Goal: Task Accomplishment & Management: Manage account settings

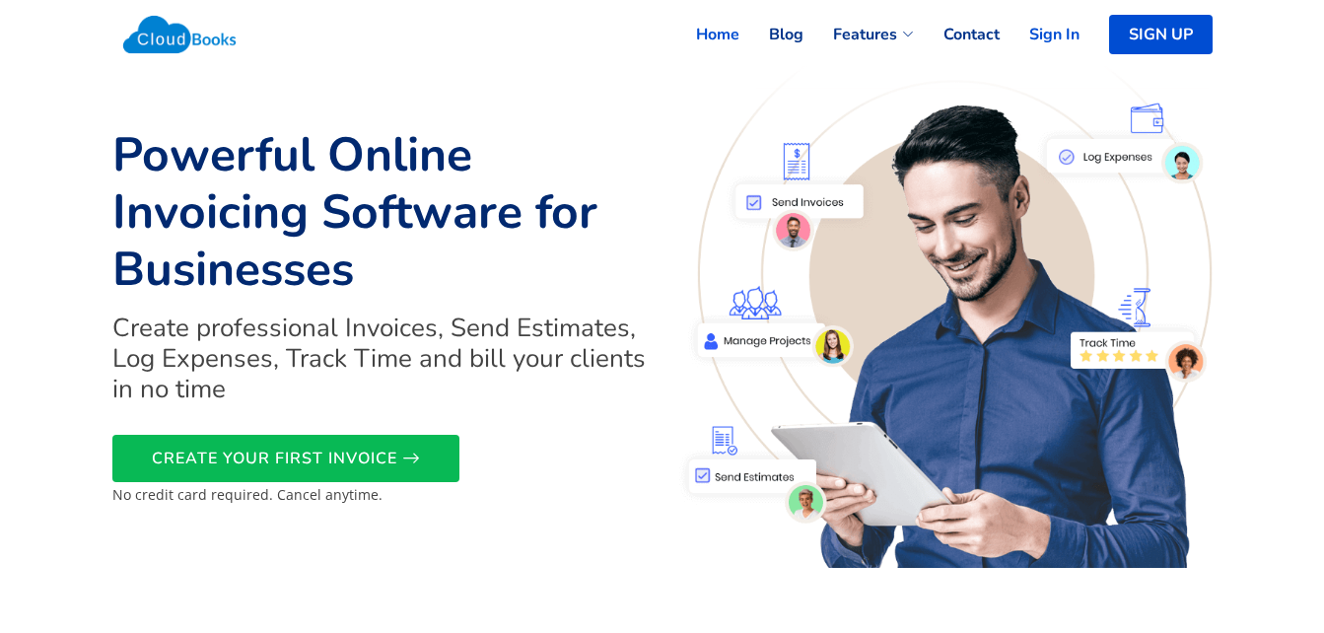
click at [1059, 36] on link "Sign In" at bounding box center [1040, 34] width 80 height 43
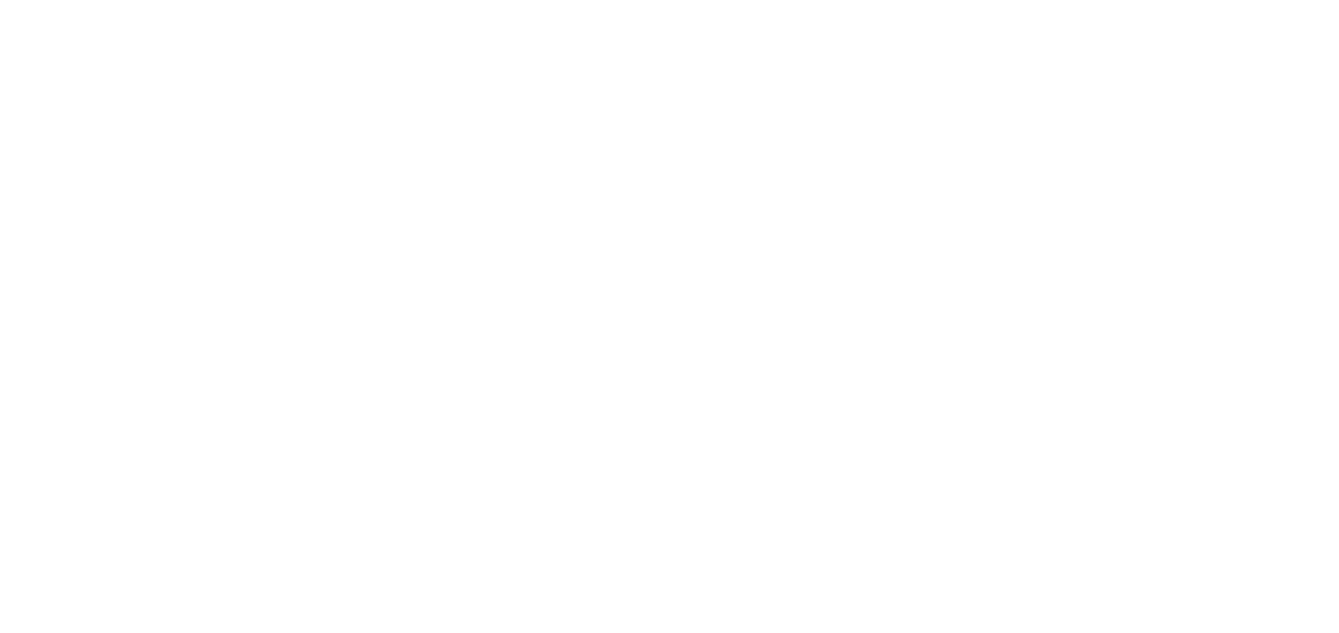
select select "thistoyear"
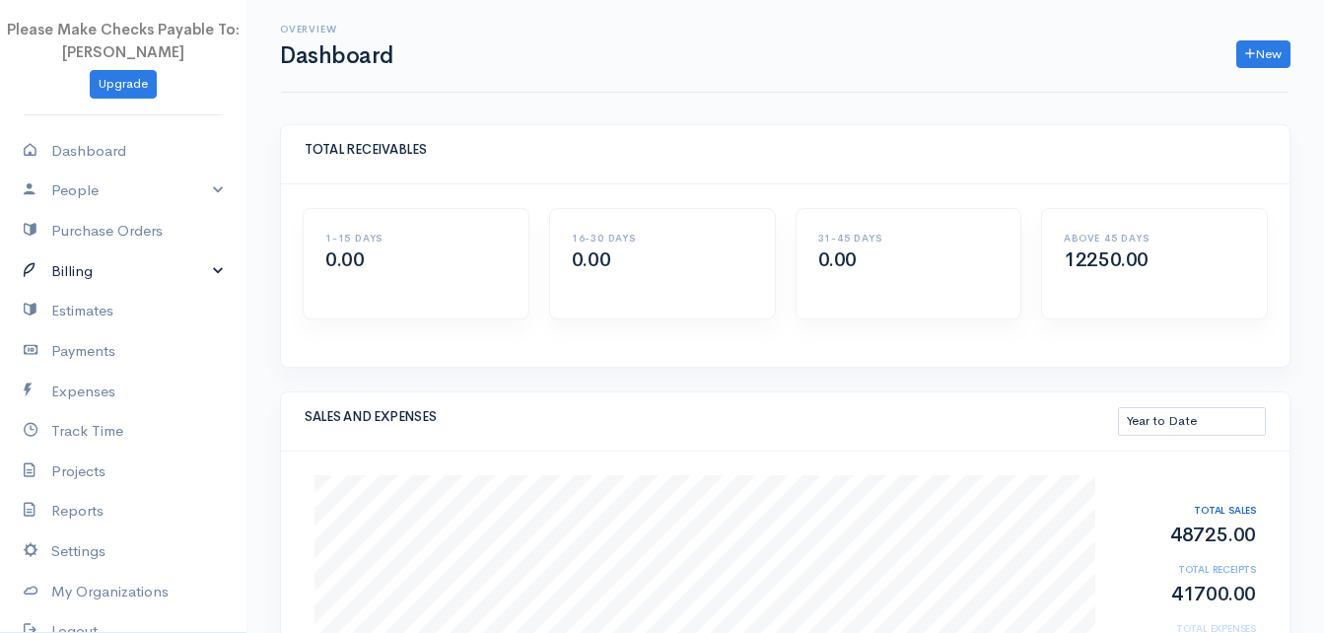
click at [80, 272] on link "Billing" at bounding box center [123, 271] width 247 height 40
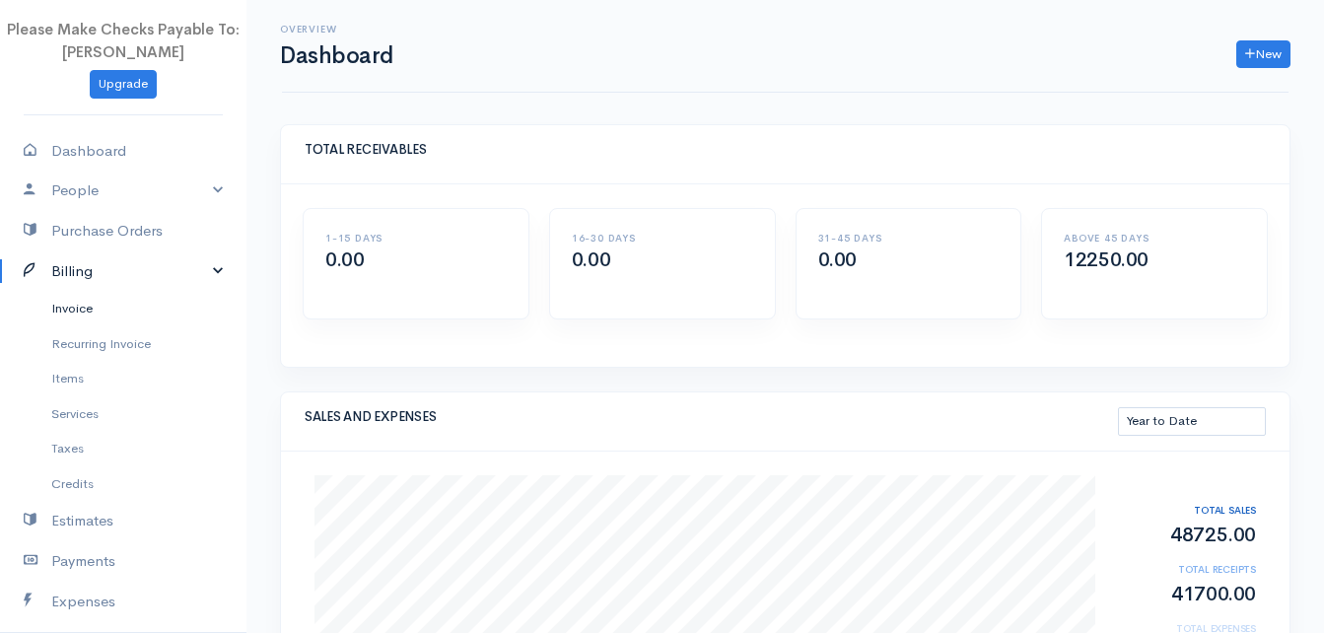
click at [80, 309] on link "Invoice" at bounding box center [123, 309] width 247 height 36
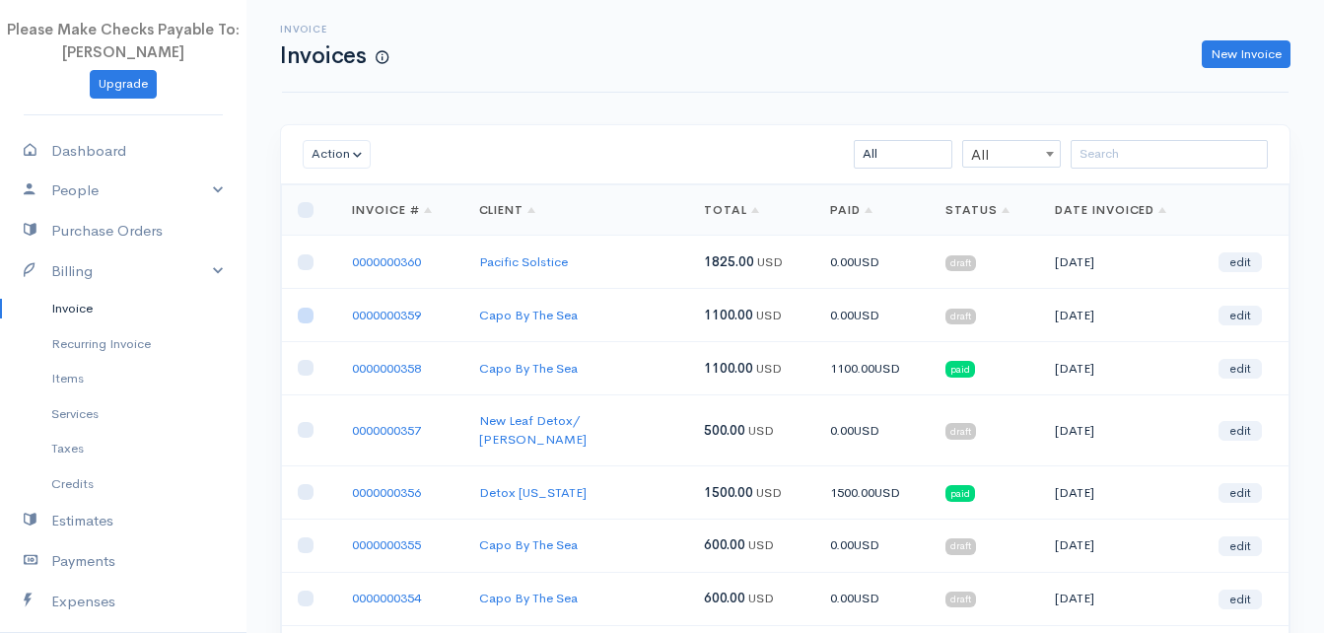
click at [300, 318] on input "checkbox" at bounding box center [306, 316] width 16 height 16
checkbox input "true"
click at [305, 424] on input "checkbox" at bounding box center [306, 430] width 16 height 16
click at [307, 422] on input "checkbox" at bounding box center [306, 430] width 16 height 16
checkbox input "false"
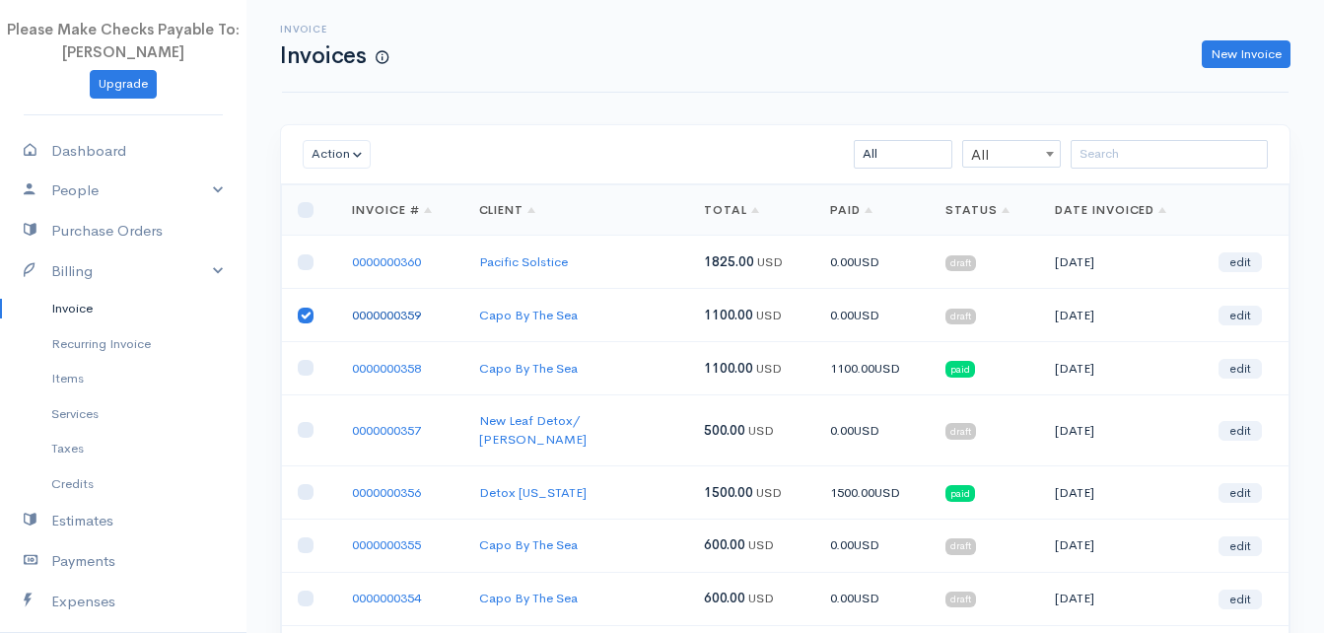
click at [394, 312] on link "0000000359" at bounding box center [386, 315] width 69 height 17
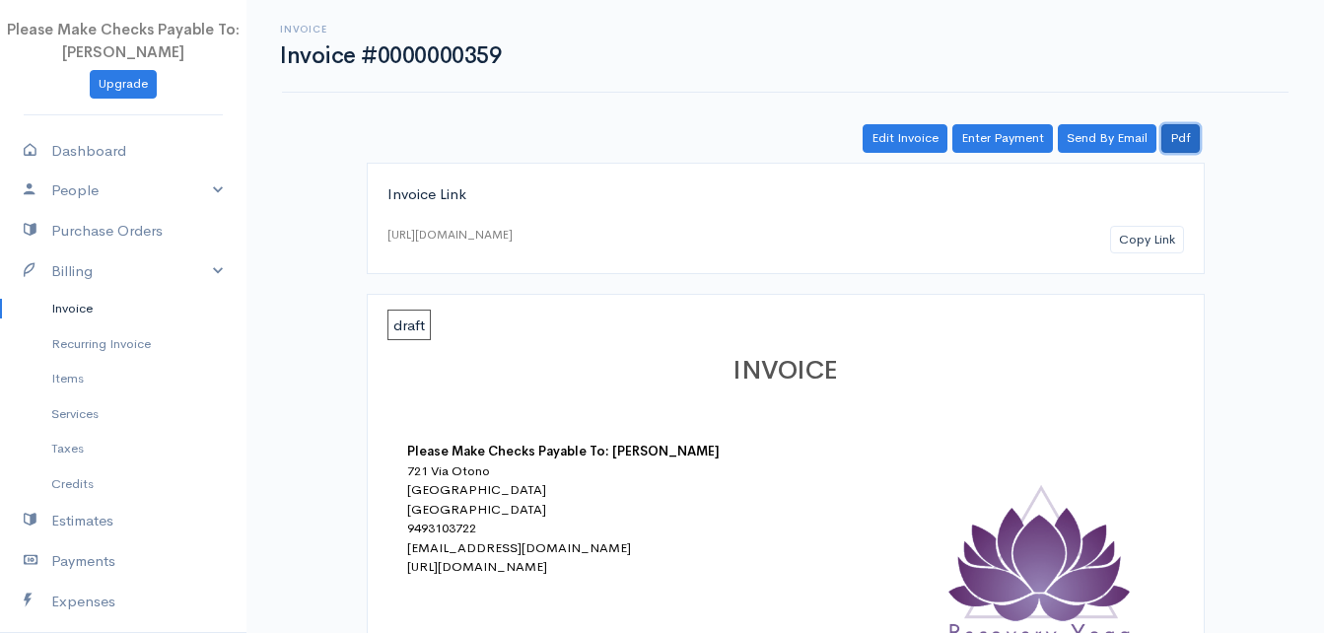
click at [1186, 141] on link "Pdf" at bounding box center [1181, 138] width 38 height 29
click at [902, 136] on link "Edit Invoice" at bounding box center [905, 138] width 85 height 29
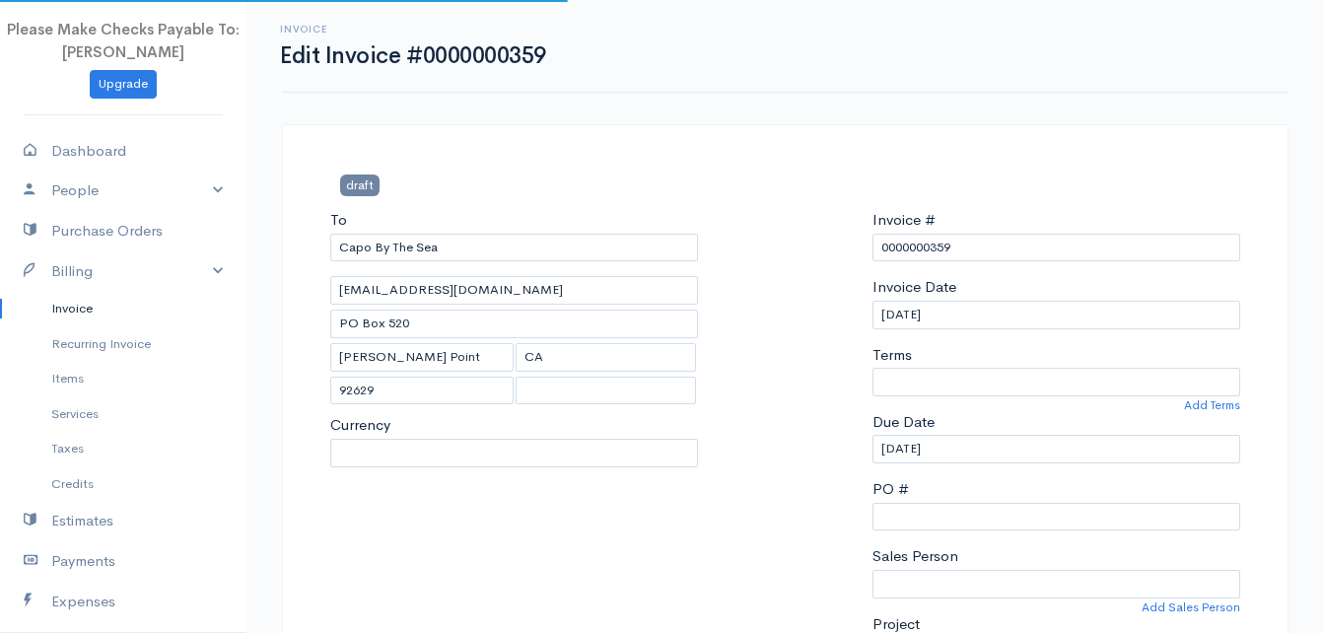
select select "[GEOGRAPHIC_DATA]"
select select "USD"
select select "0"
select select
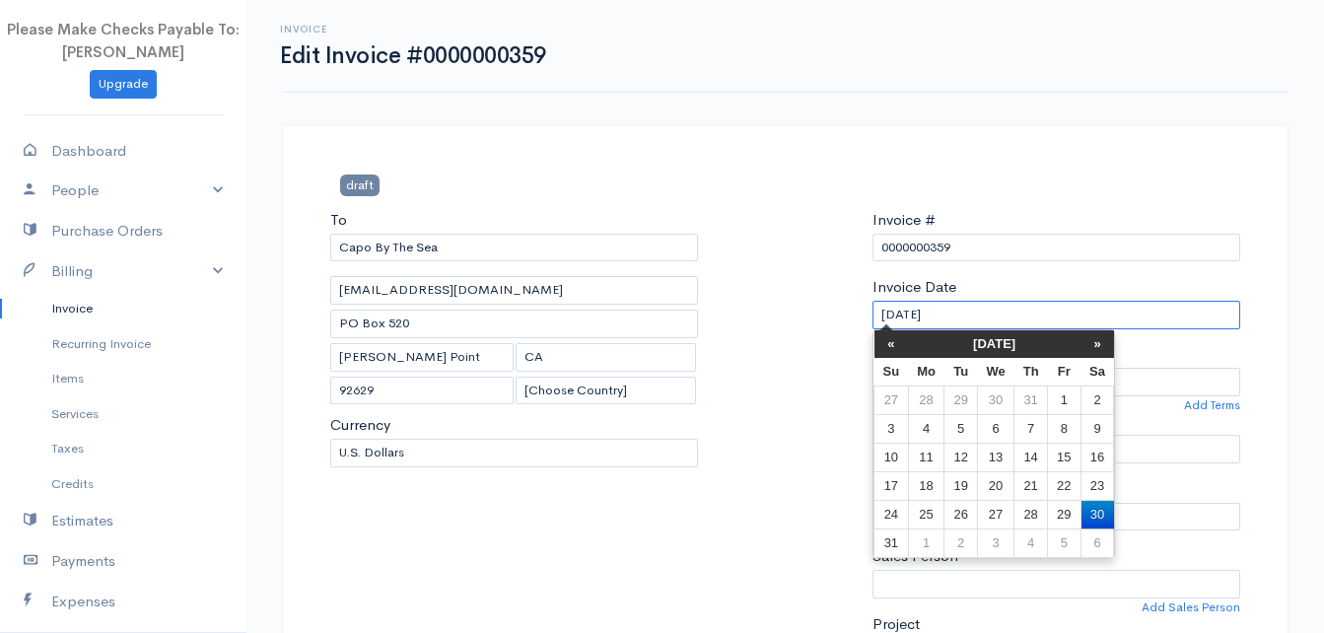
click at [926, 318] on input "08/30/2025" at bounding box center [1057, 315] width 368 height 29
click at [895, 535] on td "31" at bounding box center [892, 543] width 35 height 29
type input "[DATE]"
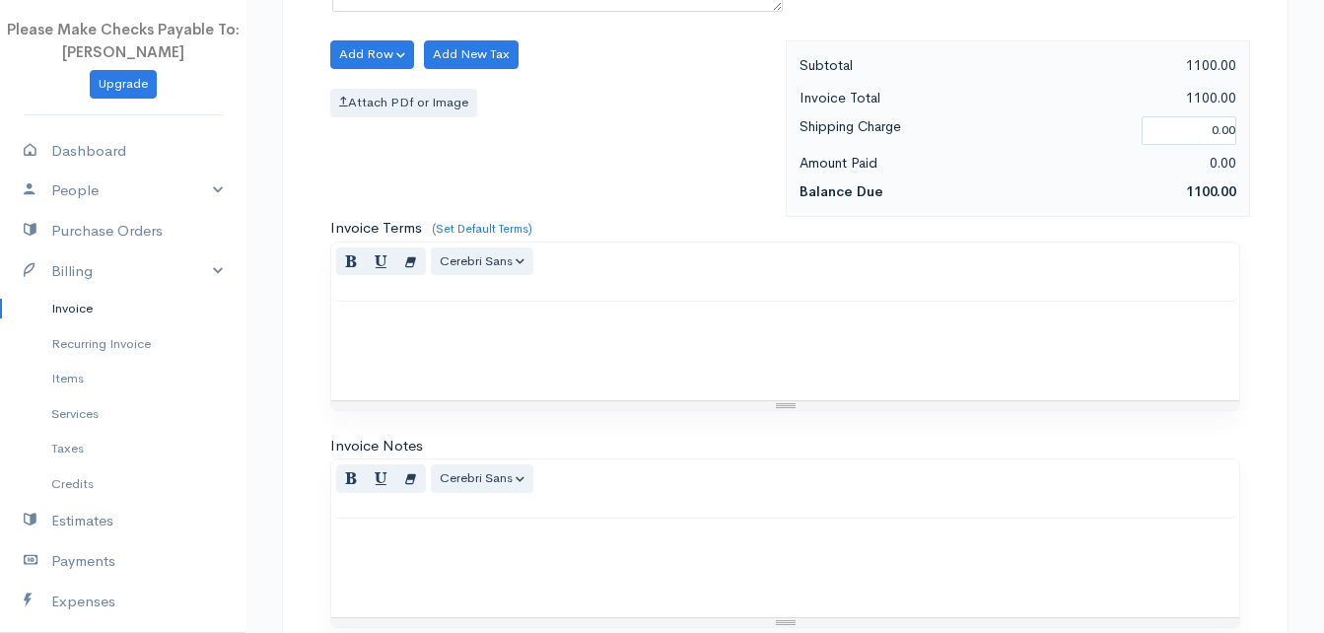
scroll to position [1926, 0]
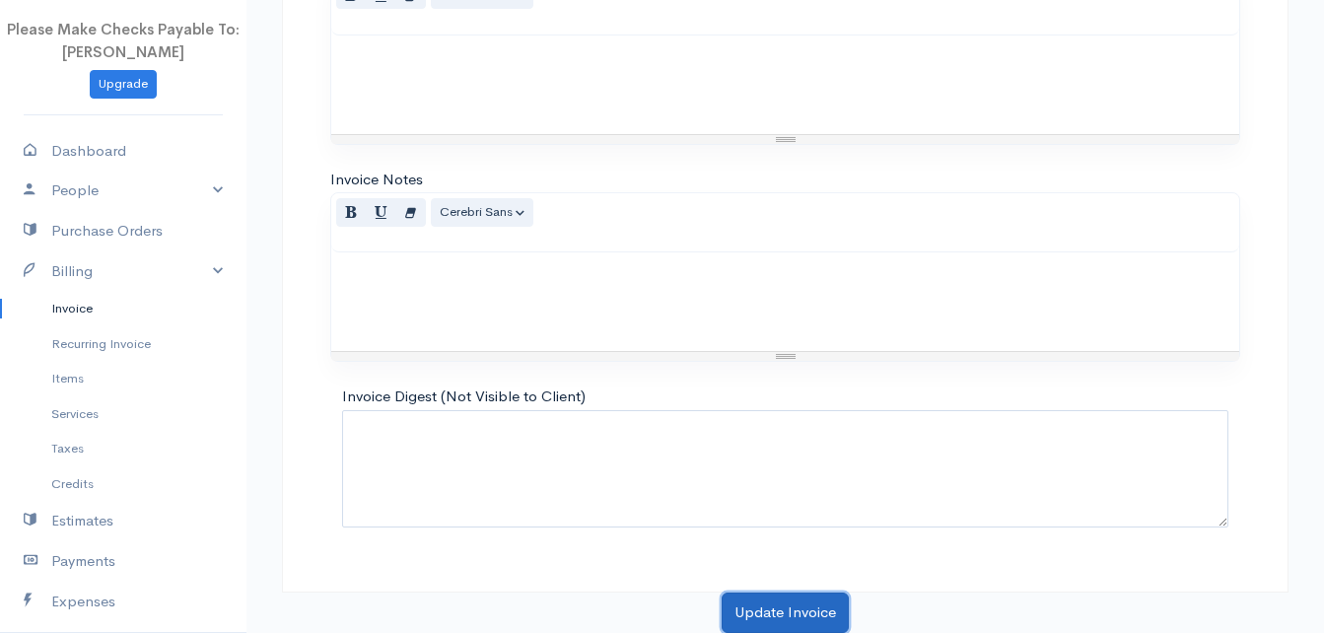
click at [813, 619] on button "Update Invoice" at bounding box center [785, 613] width 127 height 40
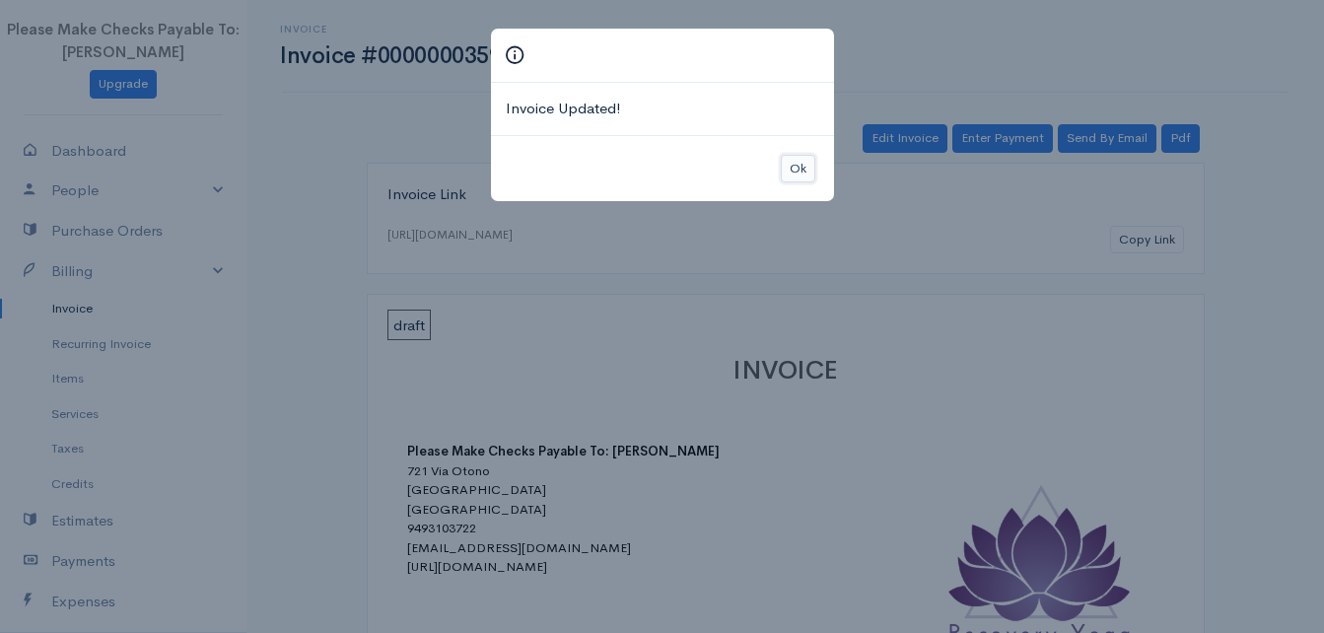
click at [801, 168] on button "Ok" at bounding box center [798, 169] width 35 height 29
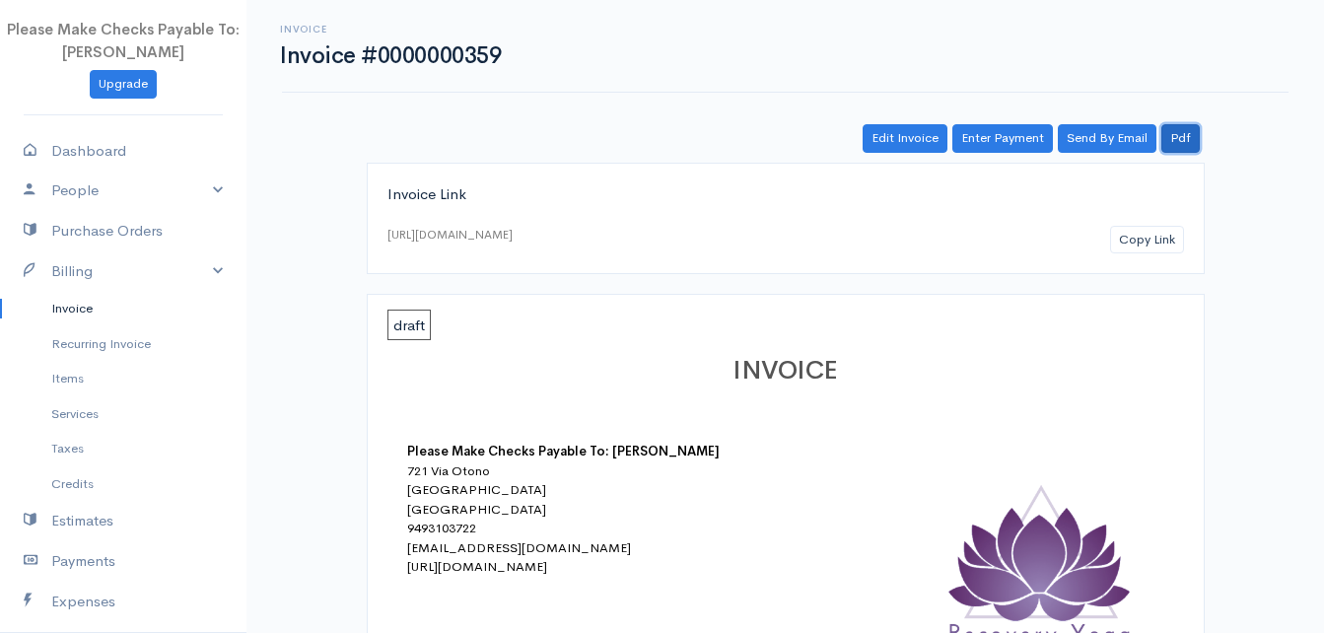
click at [1189, 140] on link "Pdf" at bounding box center [1181, 138] width 38 height 29
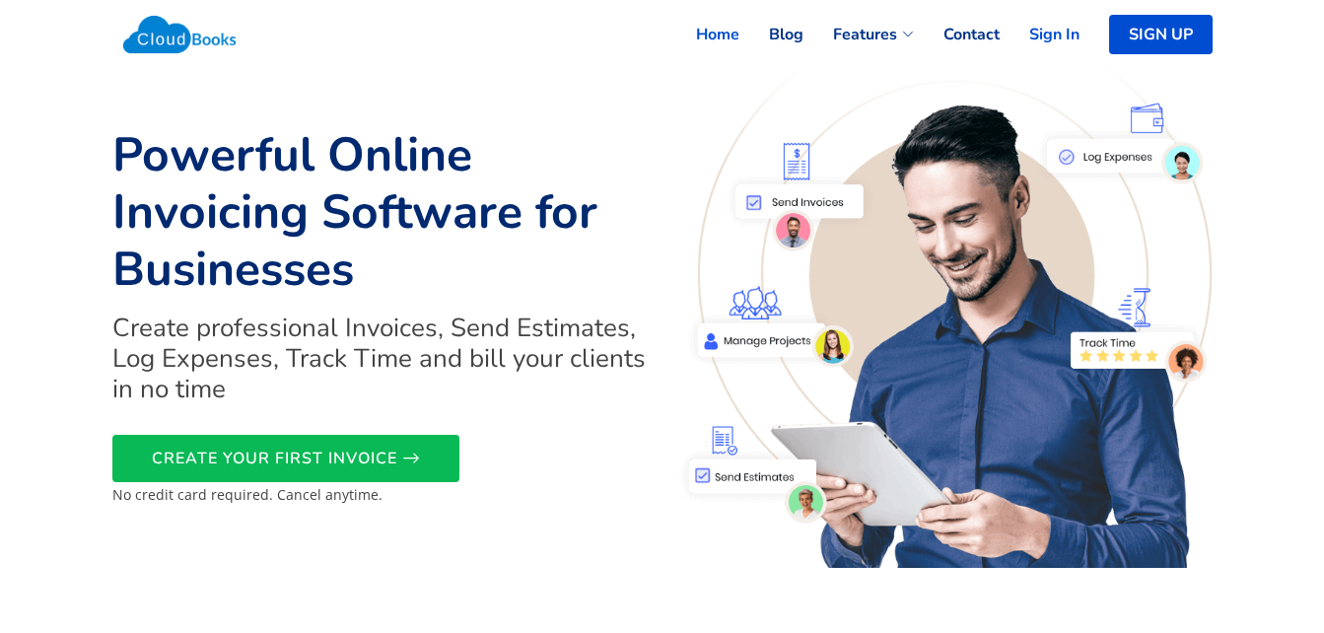
click at [1045, 41] on link "Sign In" at bounding box center [1040, 34] width 80 height 43
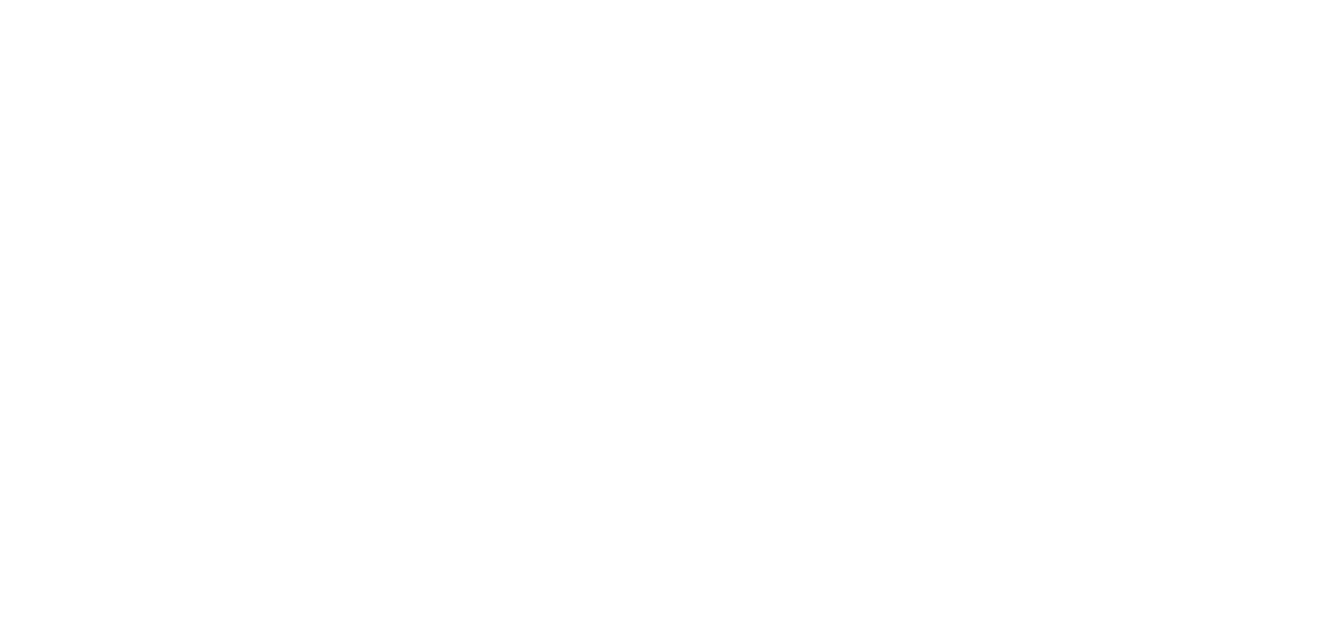
select select "thistoyear"
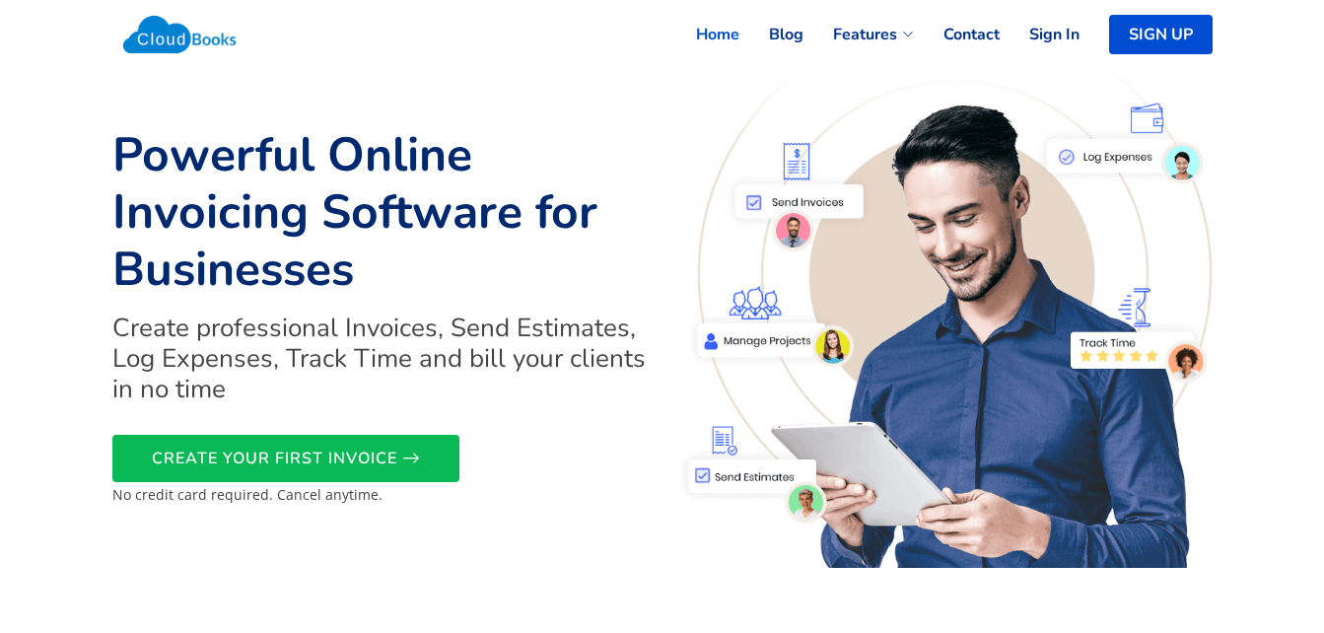
click at [685, 108] on img at bounding box center [944, 316] width 538 height 503
click at [1047, 34] on link "Sign In" at bounding box center [1040, 34] width 80 height 43
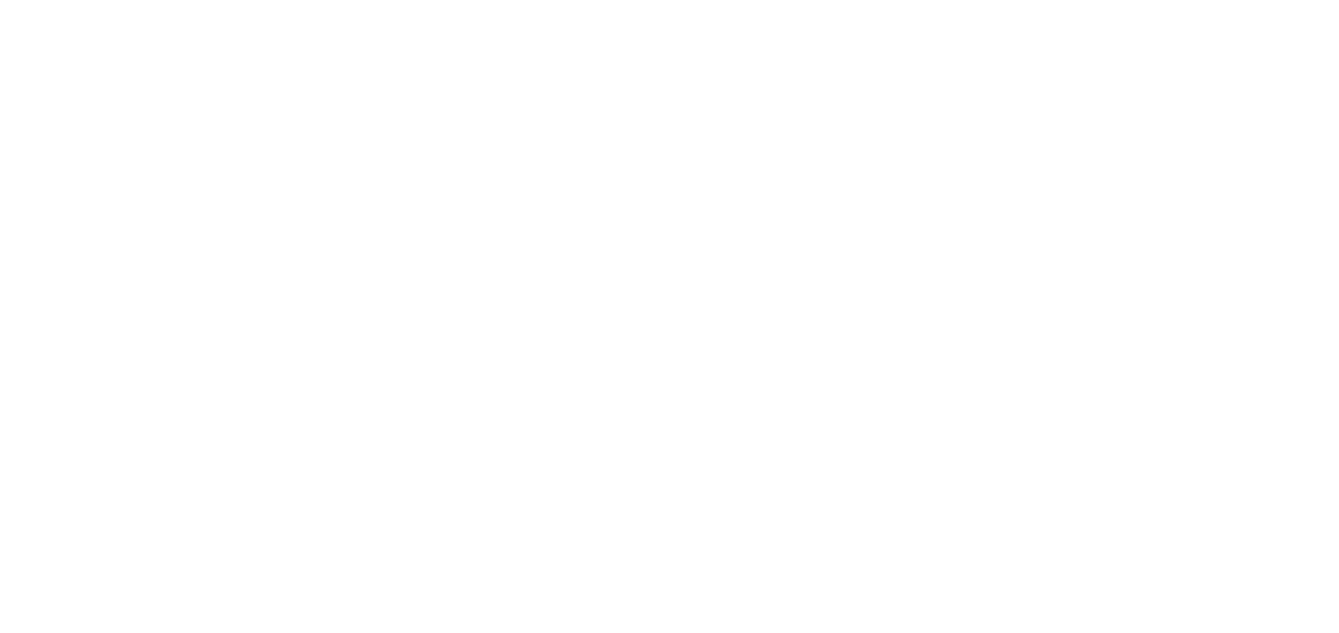
select select "thistoyear"
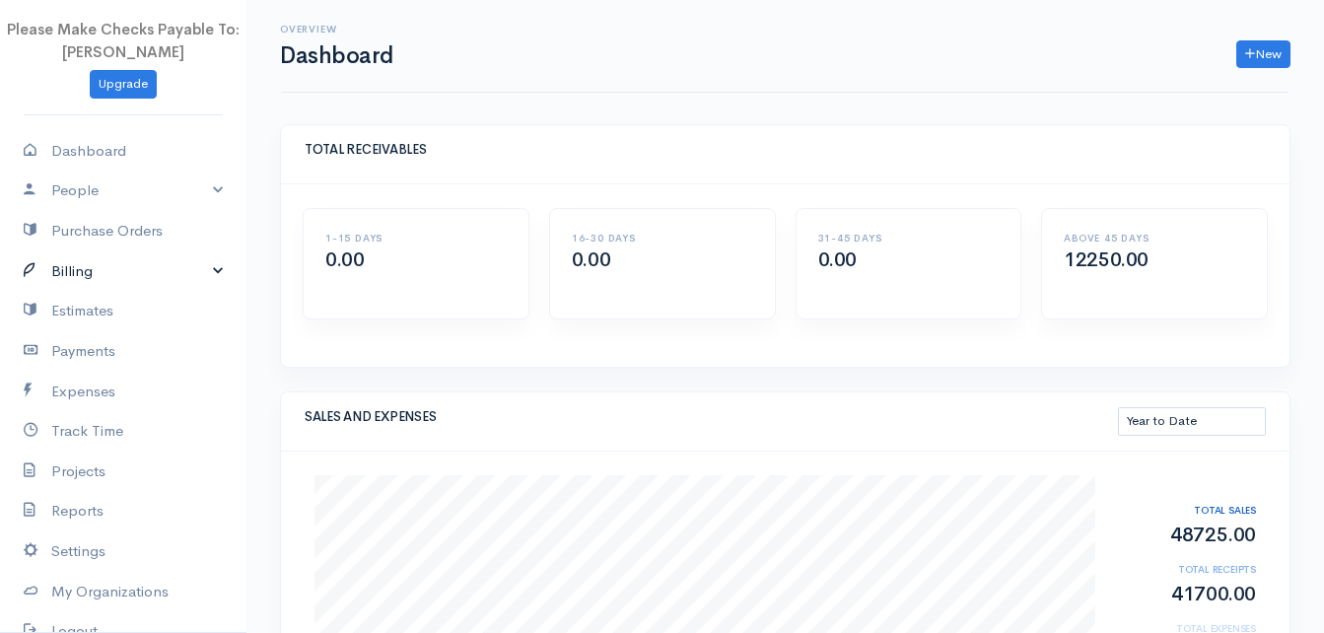
click at [88, 269] on link "Billing" at bounding box center [123, 271] width 247 height 40
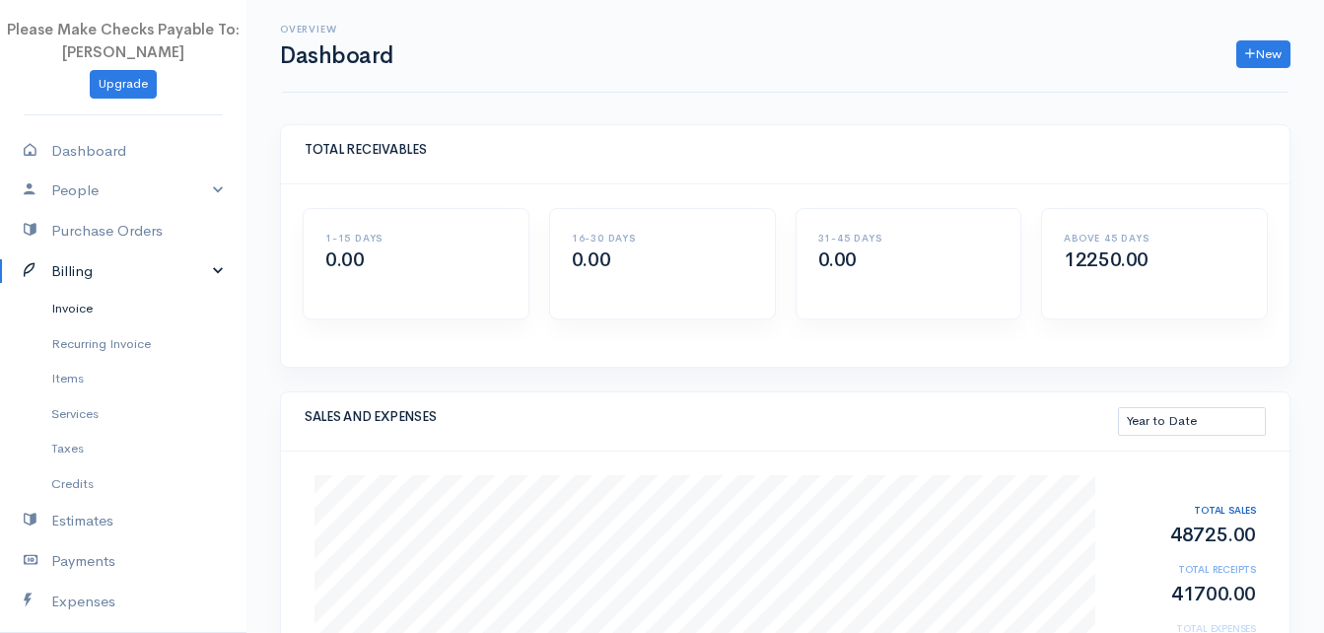
click at [80, 311] on link "Invoice" at bounding box center [123, 309] width 247 height 36
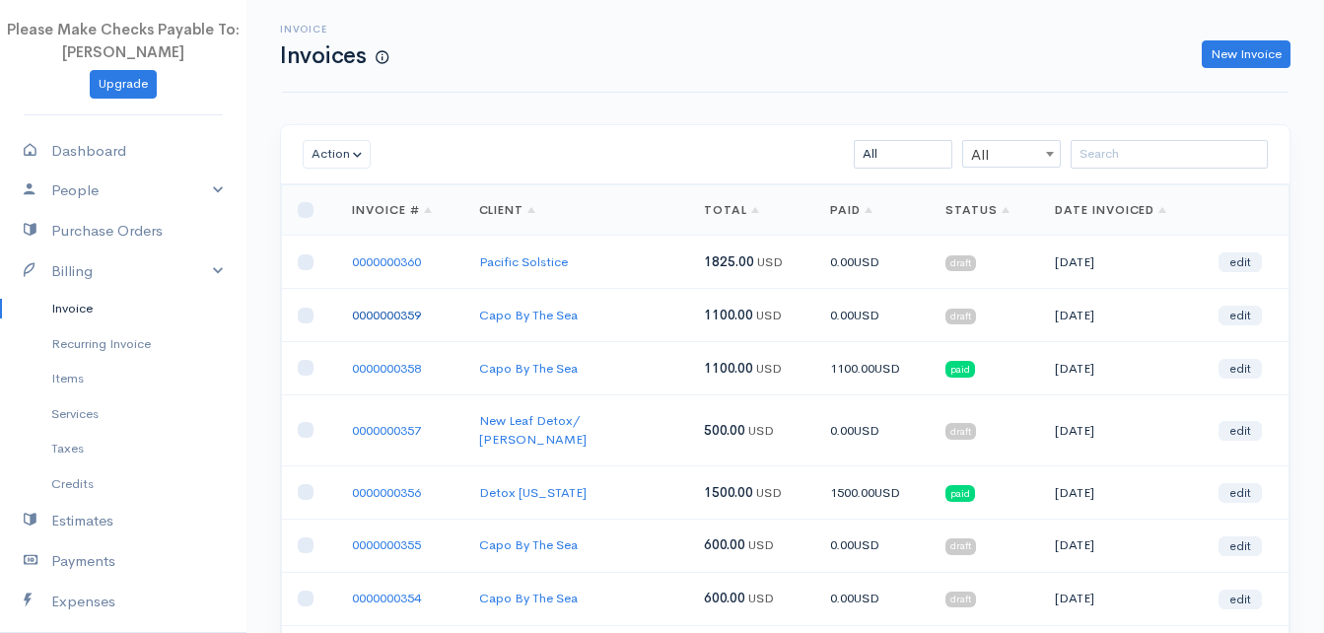
click at [388, 319] on link "0000000359" at bounding box center [386, 315] width 69 height 17
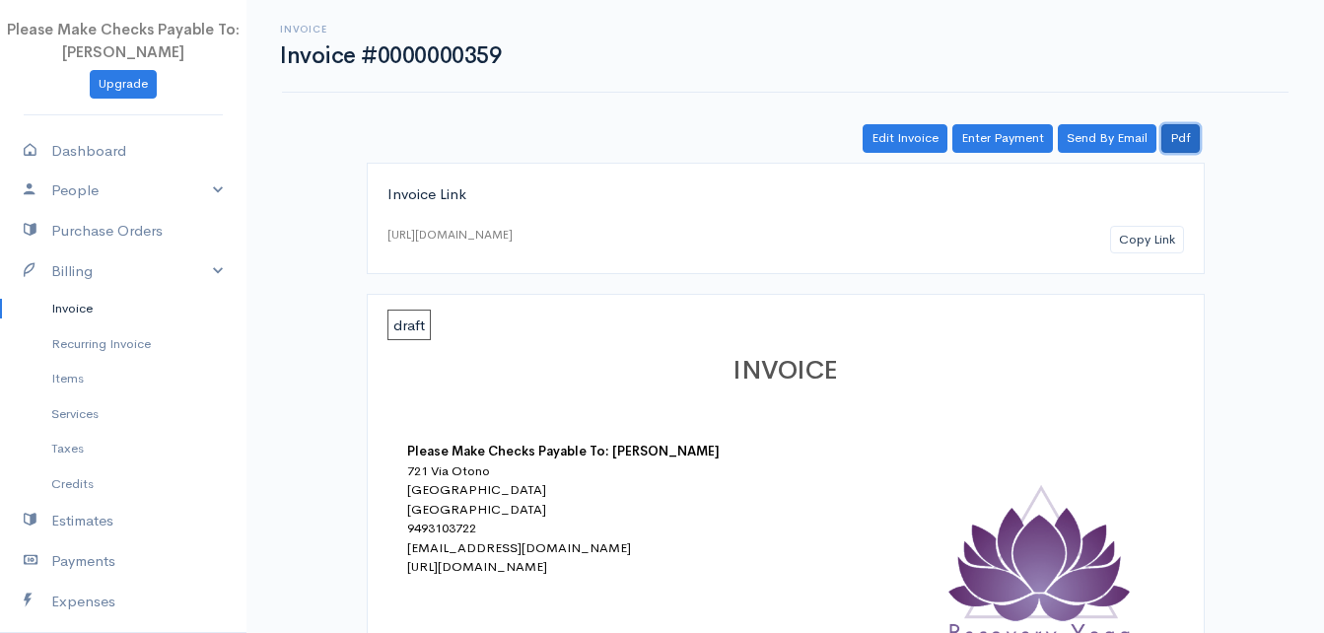
click at [1181, 133] on link "Pdf" at bounding box center [1181, 138] width 38 height 29
click at [110, 273] on link "Billing" at bounding box center [123, 271] width 247 height 40
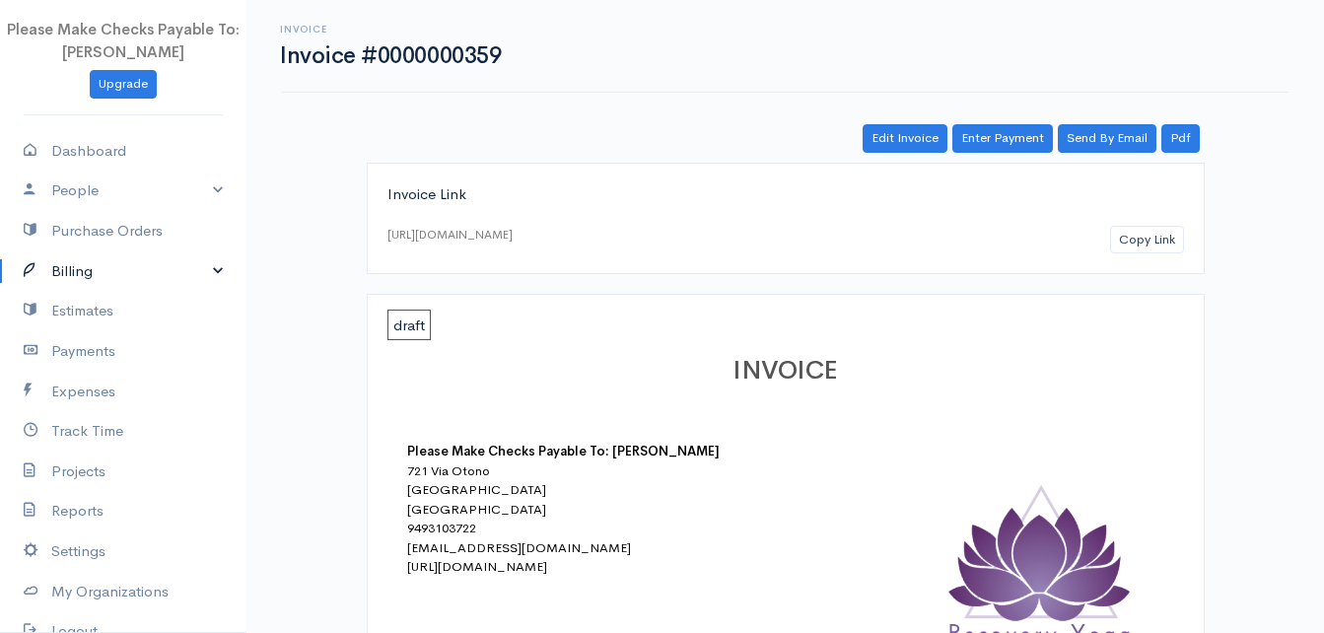
click at [111, 270] on link "Billing" at bounding box center [123, 271] width 247 height 40
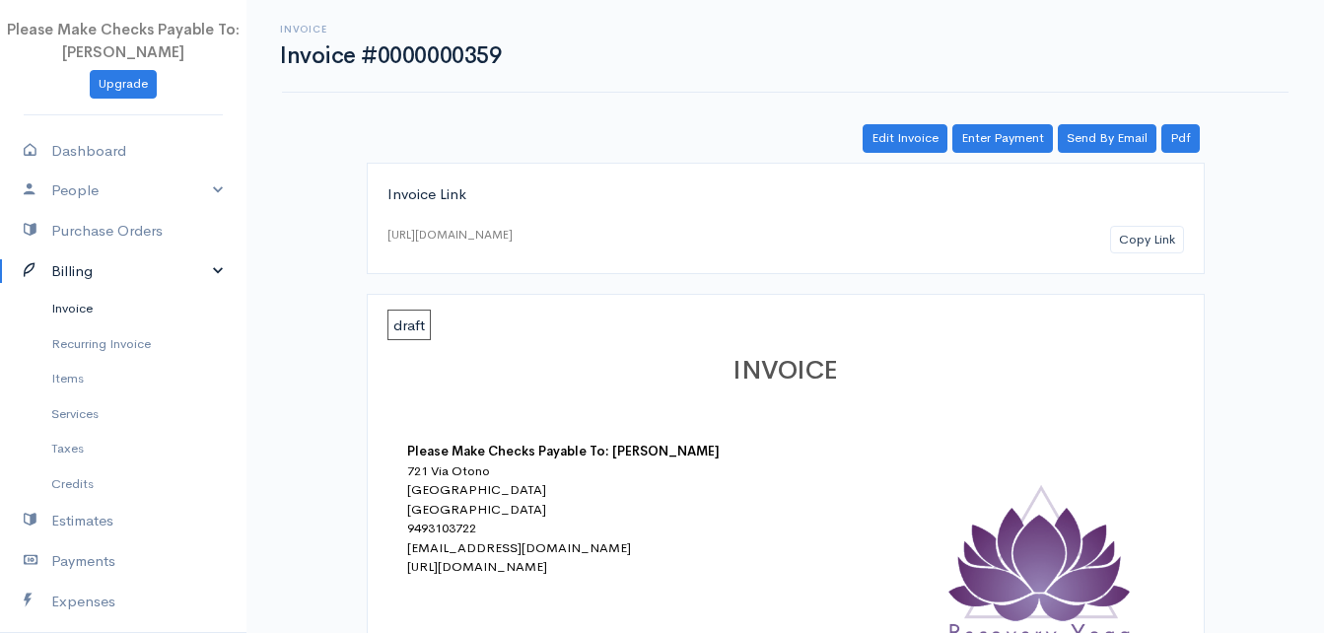
click at [97, 308] on link "Invoice" at bounding box center [123, 309] width 247 height 36
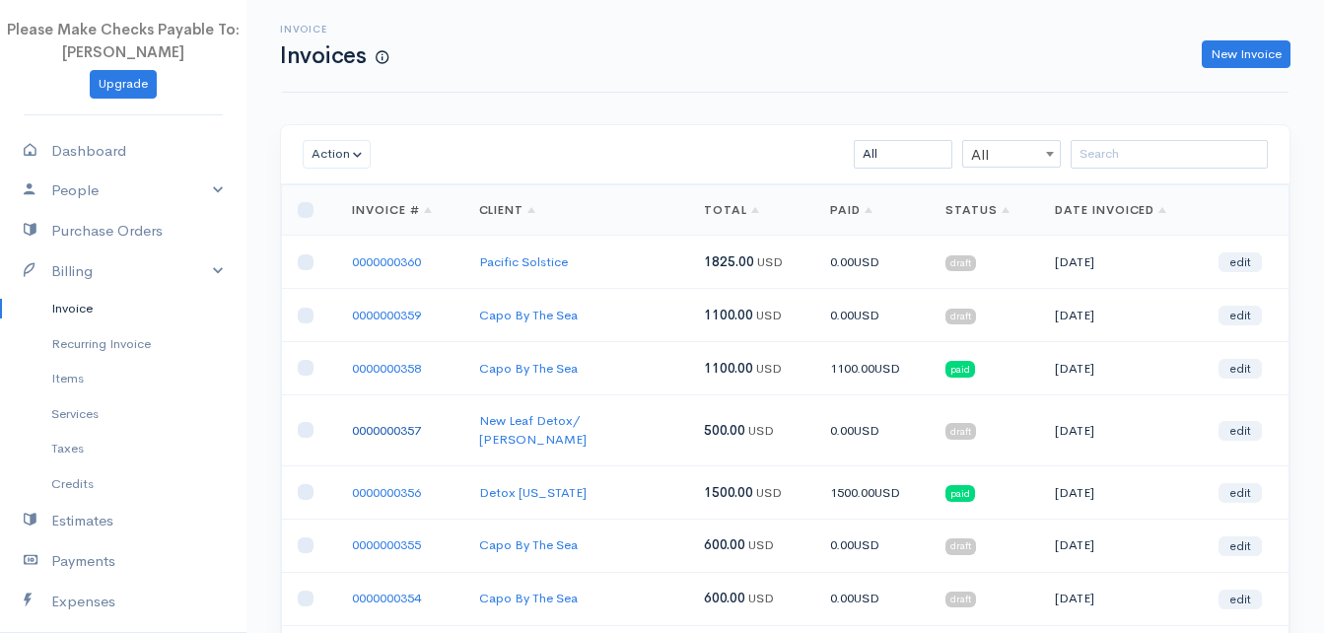
click at [359, 422] on link "0000000357" at bounding box center [386, 430] width 69 height 17
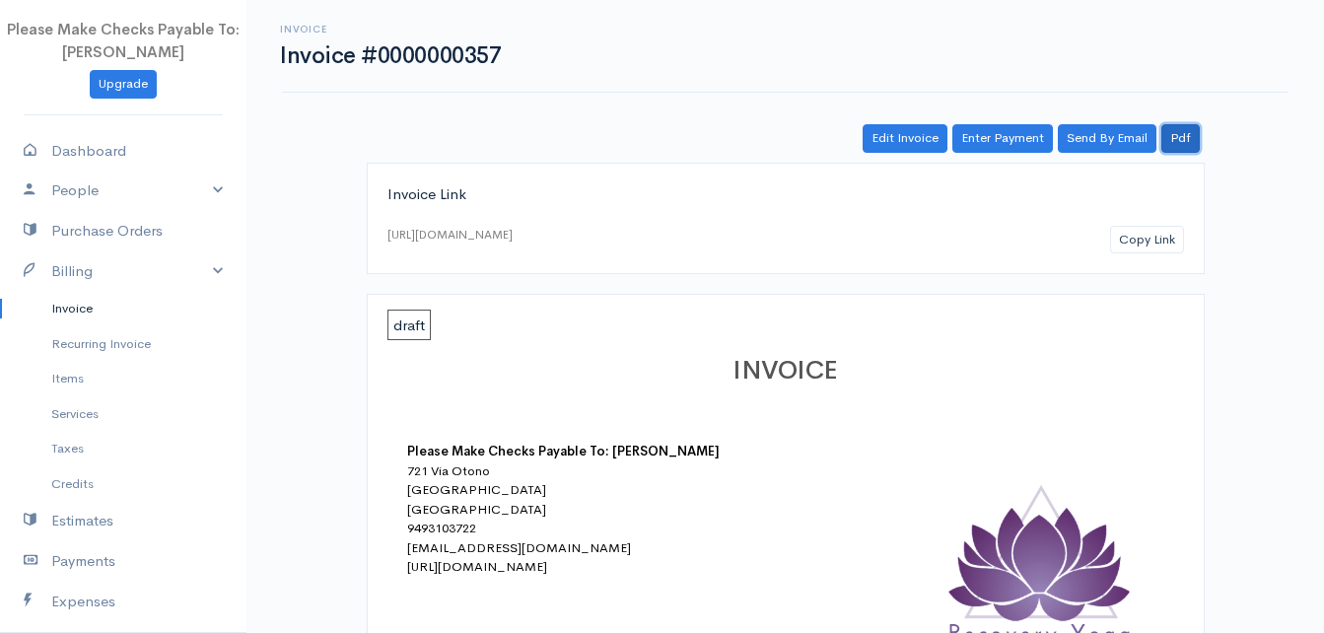
click at [1186, 142] on link "Pdf" at bounding box center [1181, 138] width 38 height 29
click at [1188, 147] on link "Pdf" at bounding box center [1181, 138] width 38 height 29
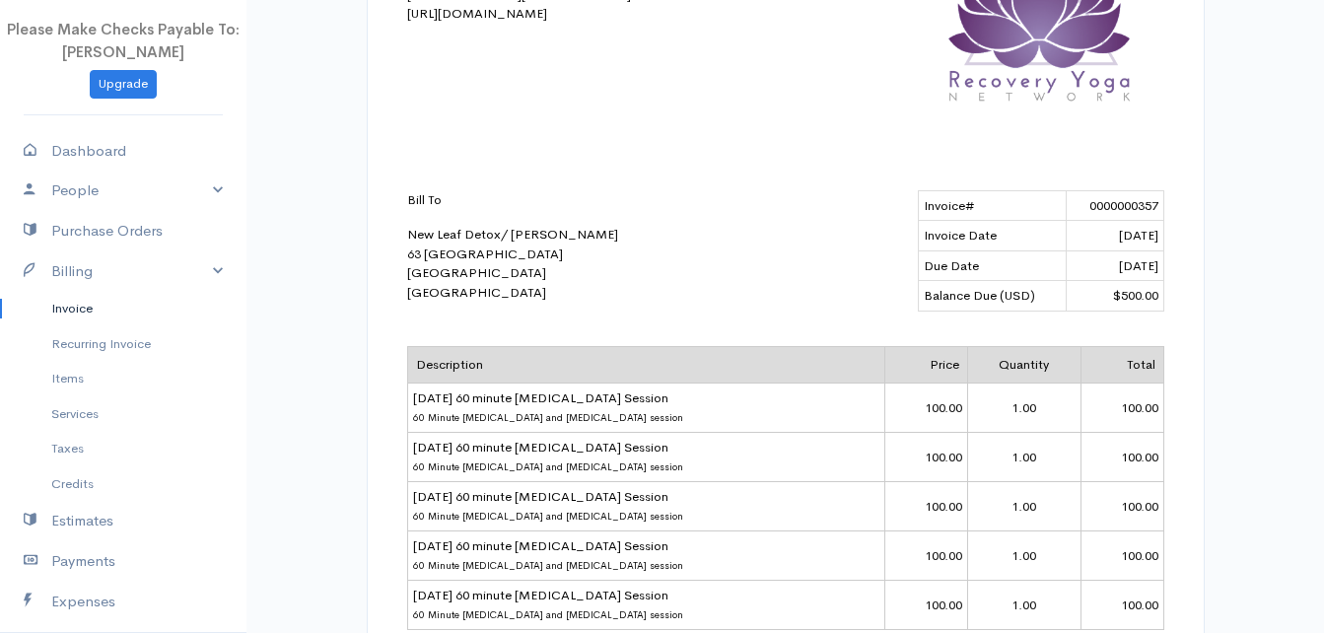
scroll to position [890, 0]
